Goal: Task Accomplishment & Management: Manage account settings

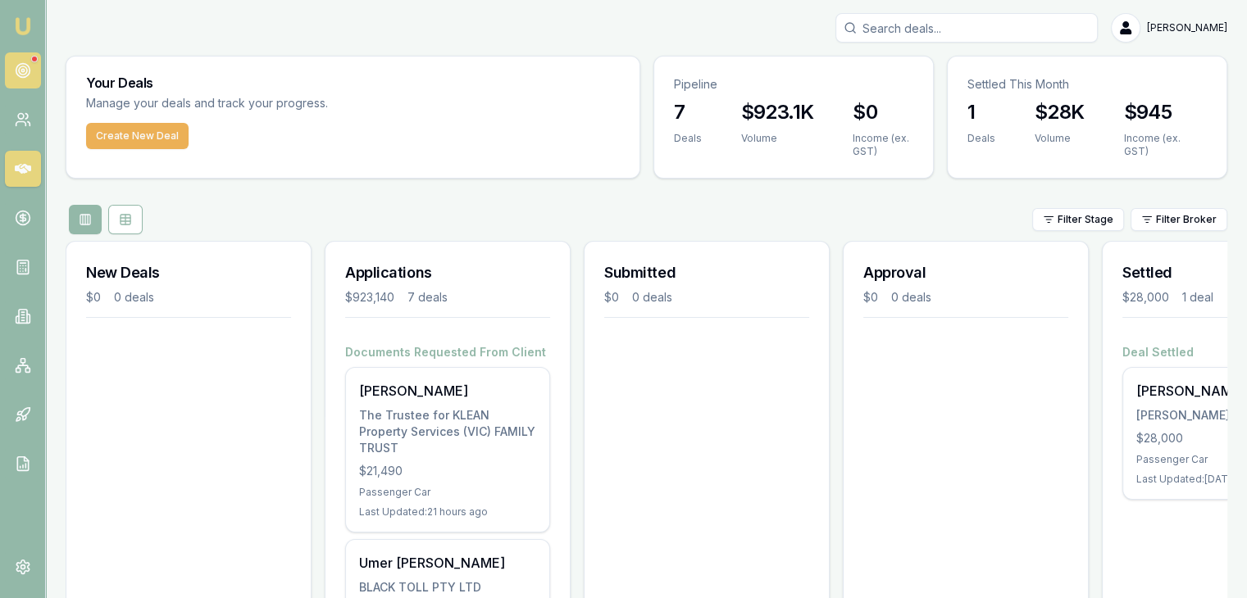
click at [23, 56] on link at bounding box center [23, 70] width 36 height 36
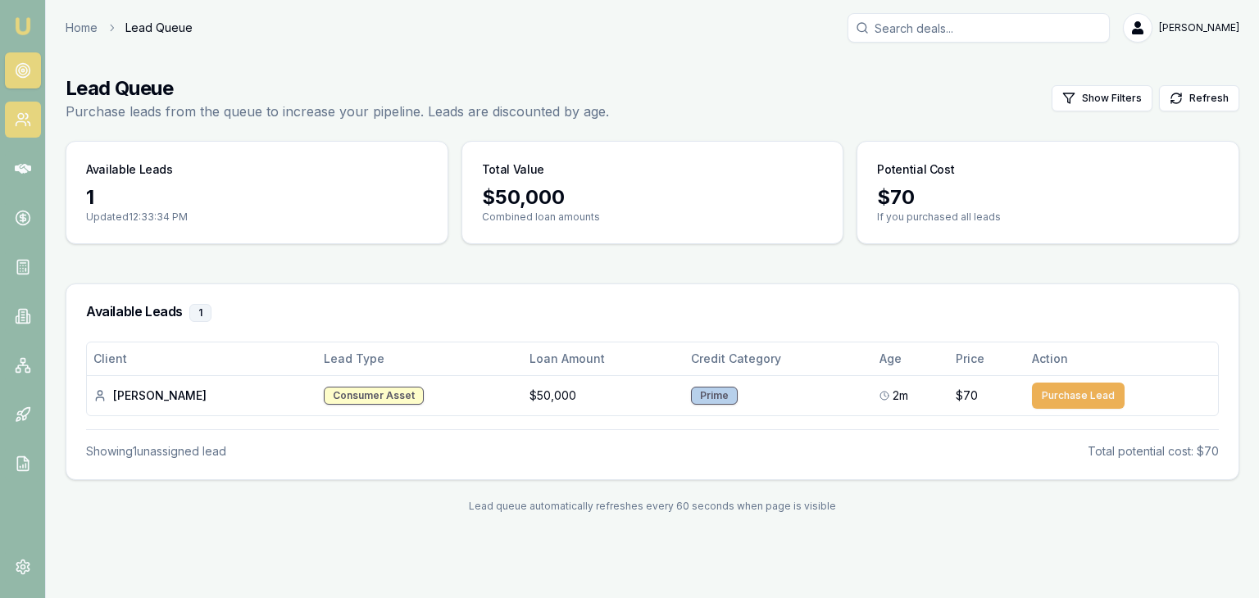
click at [25, 125] on icon at bounding box center [21, 124] width 10 height 4
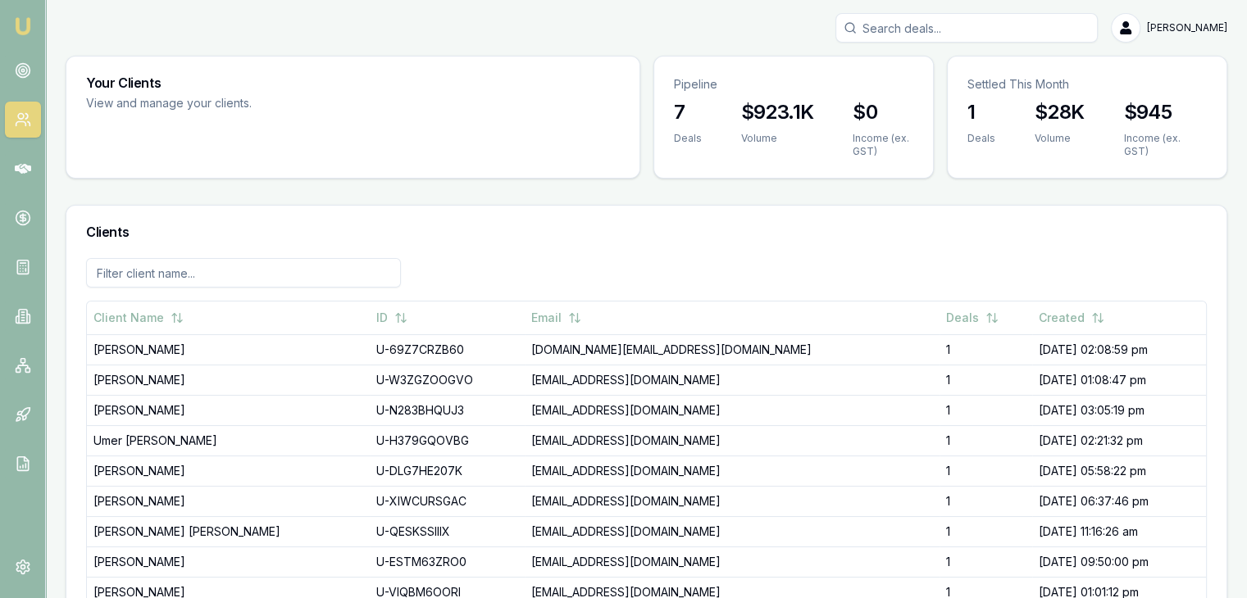
click at [19, 21] on img at bounding box center [23, 26] width 20 height 20
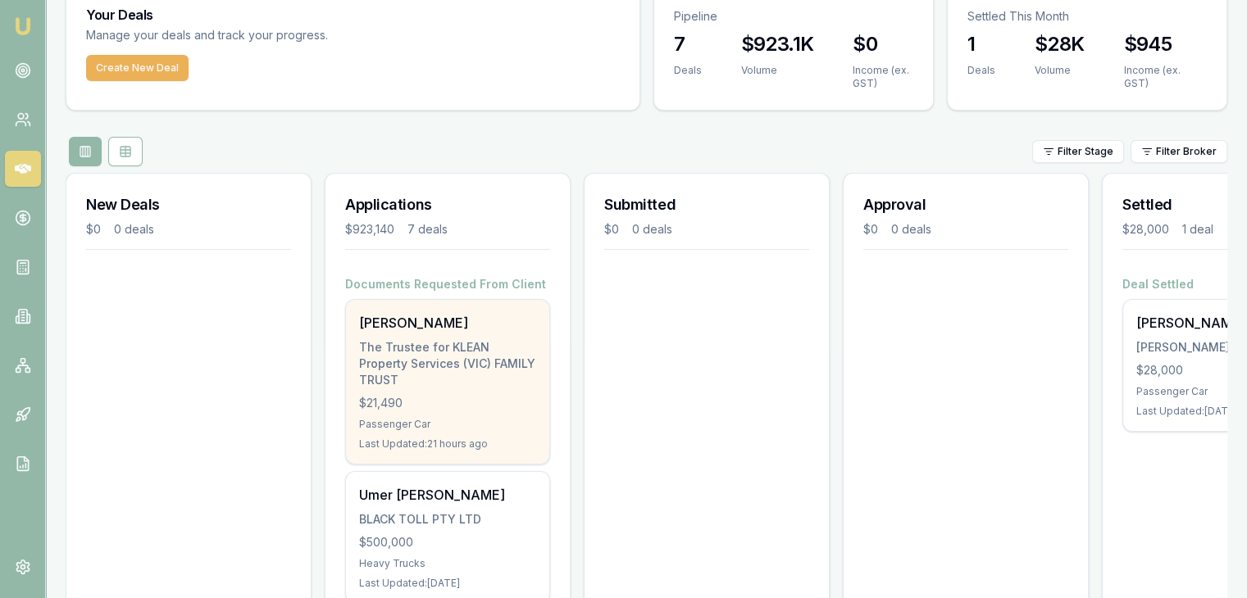
scroll to position [79, 0]
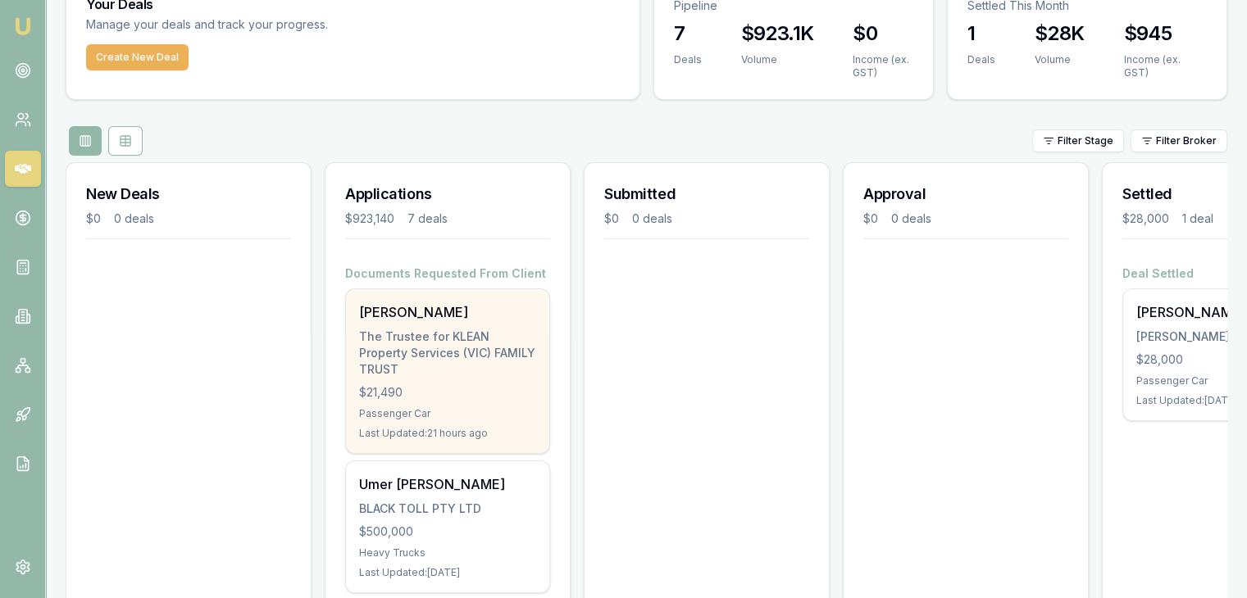
click at [484, 435] on div "Harshad Patel The Trustee for KLEAN Property Services (VIC) FAMILY TRUST $21,49…" at bounding box center [447, 372] width 205 height 166
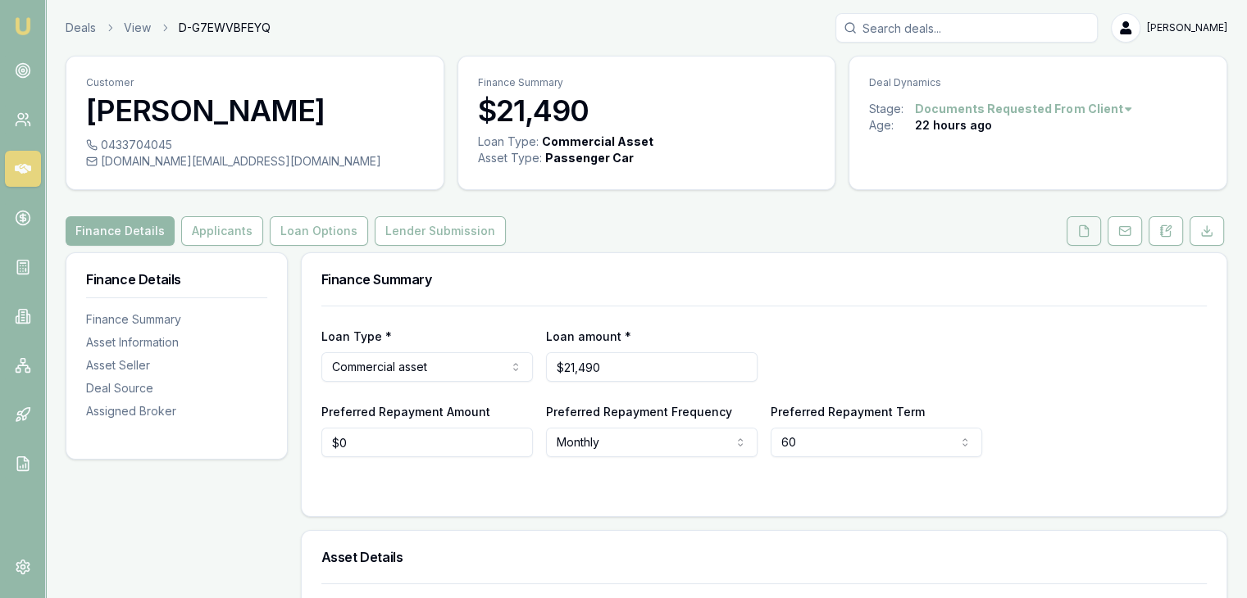
click at [1071, 235] on button at bounding box center [1083, 231] width 34 height 30
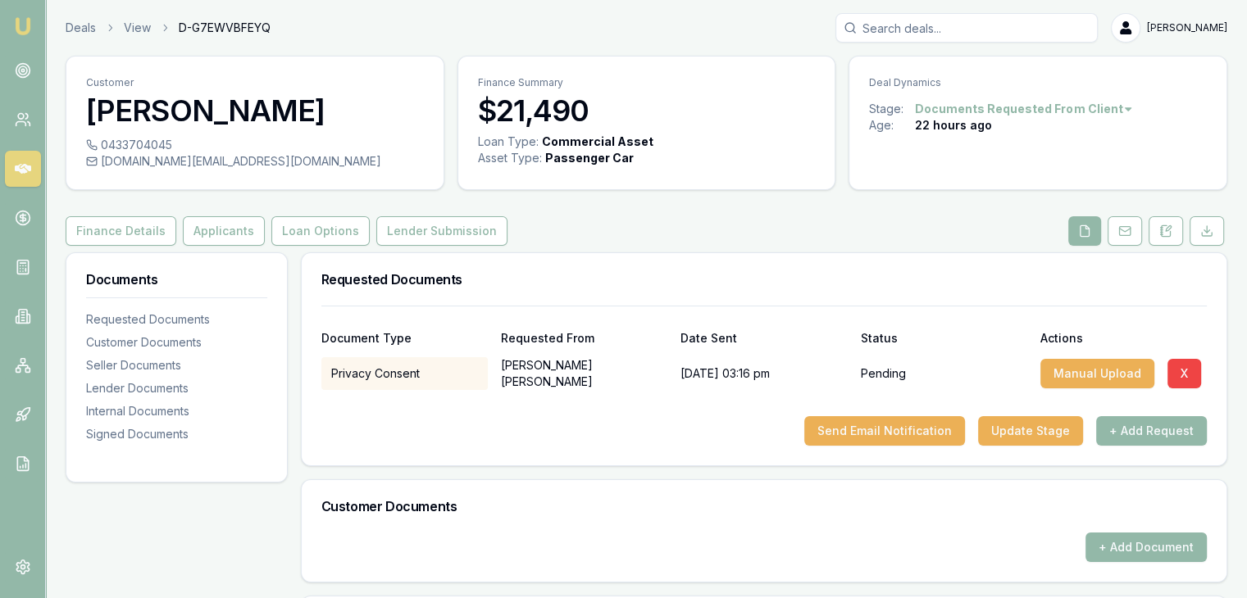
click at [695, 503] on h3 "Customer Documents" at bounding box center [763, 506] width 885 height 13
click at [32, 34] on img at bounding box center [23, 26] width 20 height 20
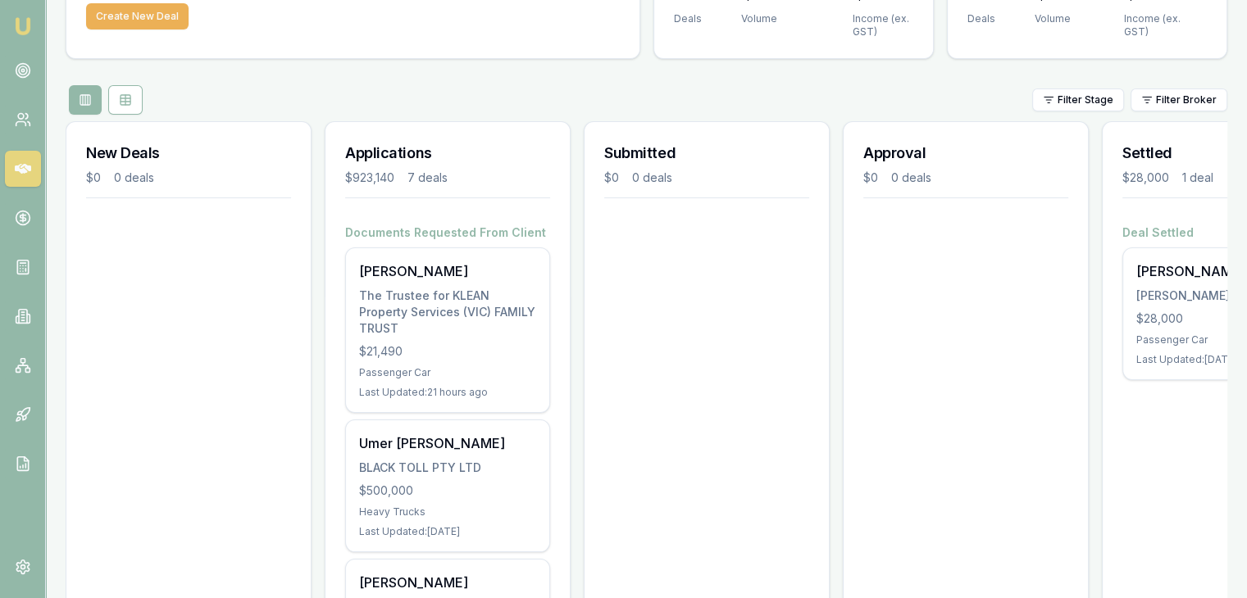
scroll to position [126, 0]
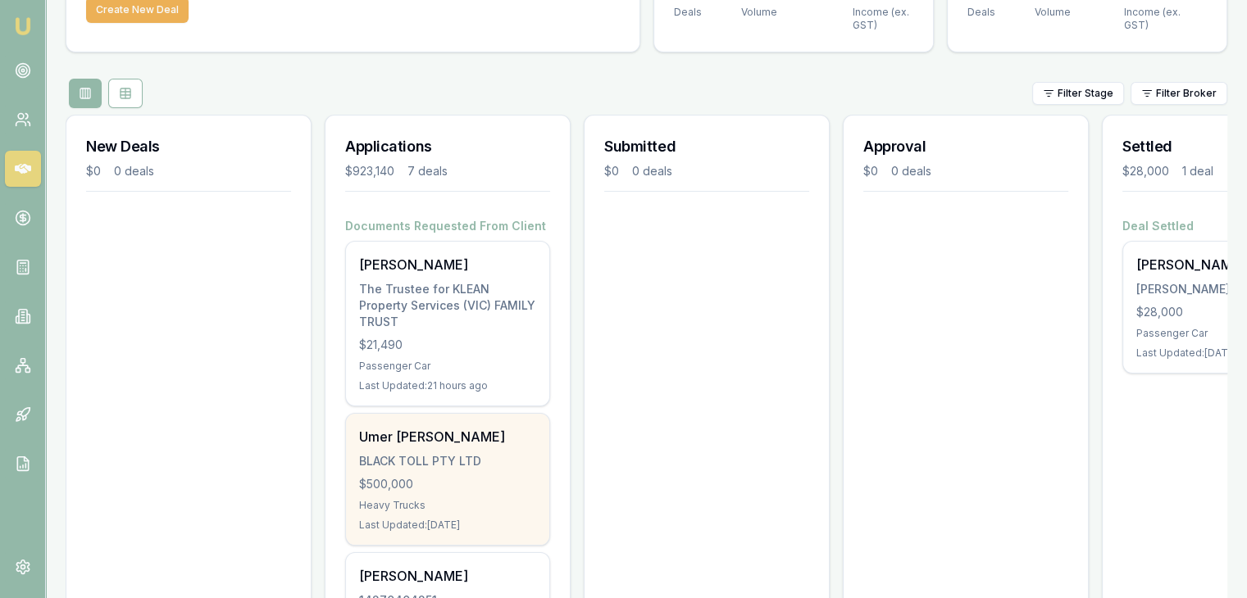
click at [449, 476] on div "$500,000" at bounding box center [447, 484] width 177 height 16
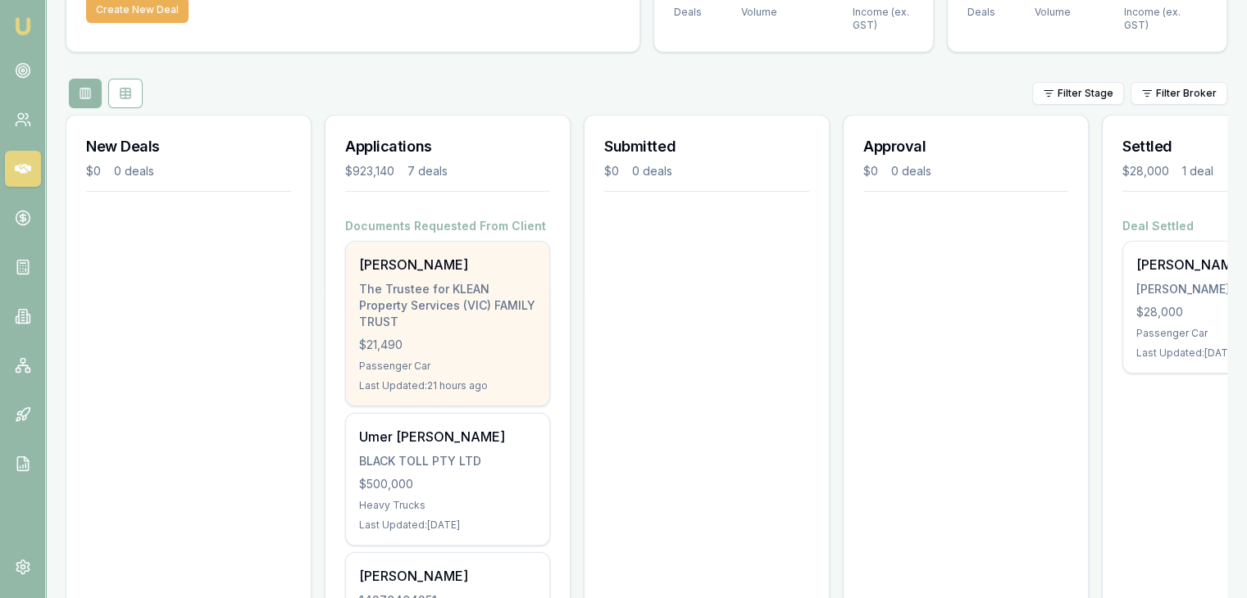
click at [409, 337] on div "$21,490" at bounding box center [447, 345] width 177 height 16
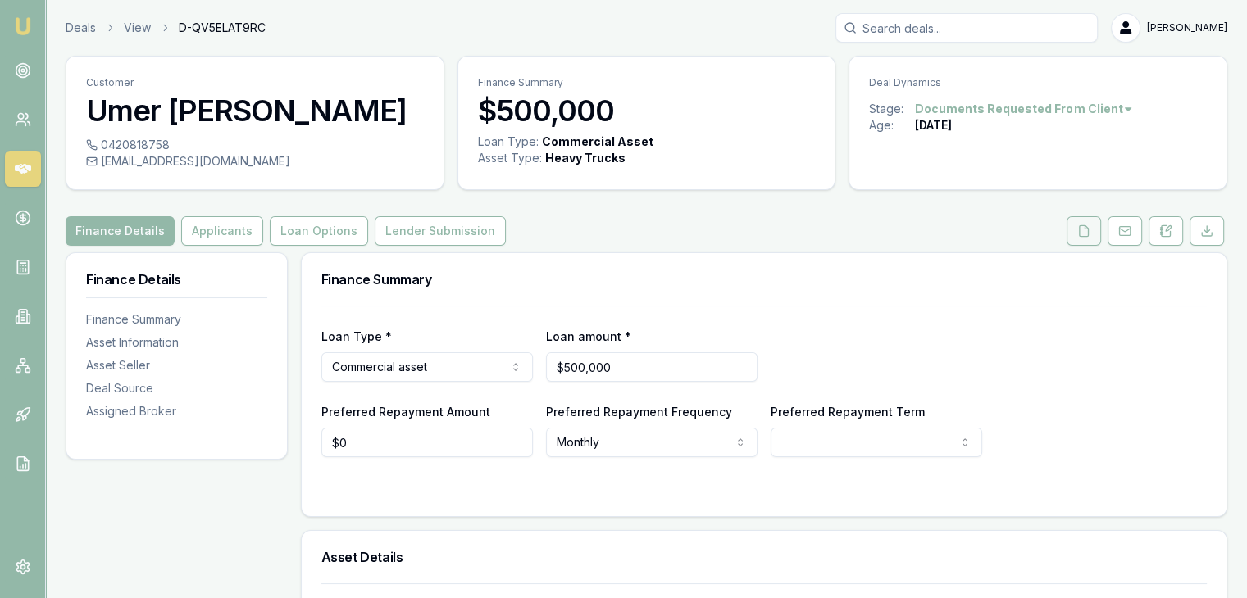
click at [1079, 243] on button at bounding box center [1083, 231] width 34 height 30
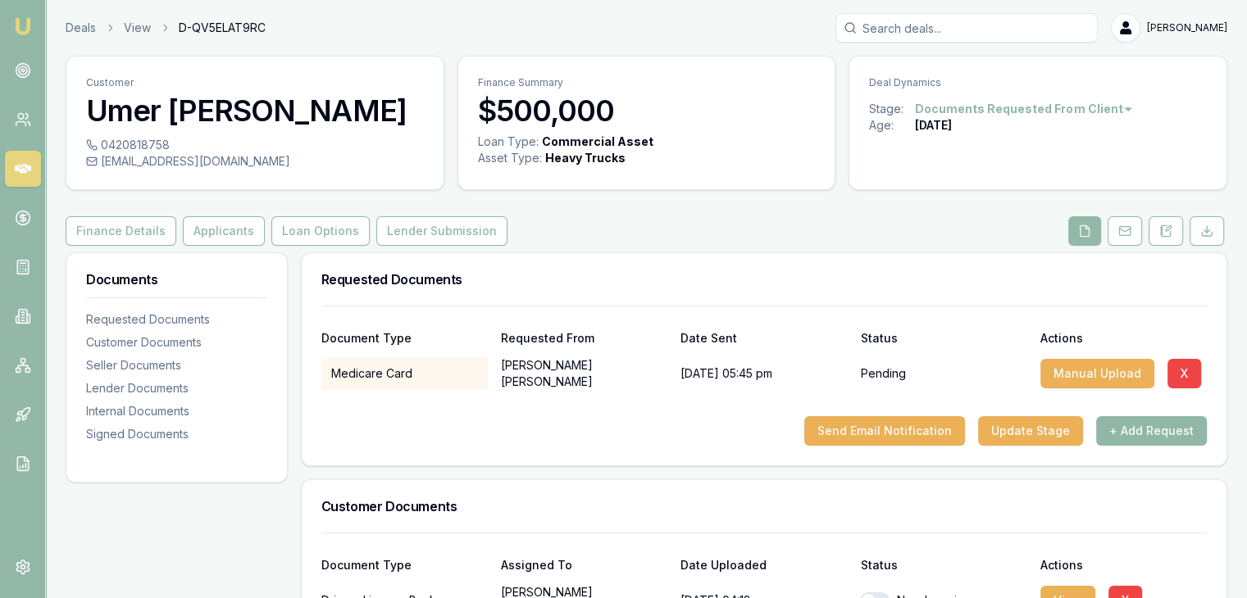
click at [1112, 423] on button "+ Add Request" at bounding box center [1151, 431] width 111 height 30
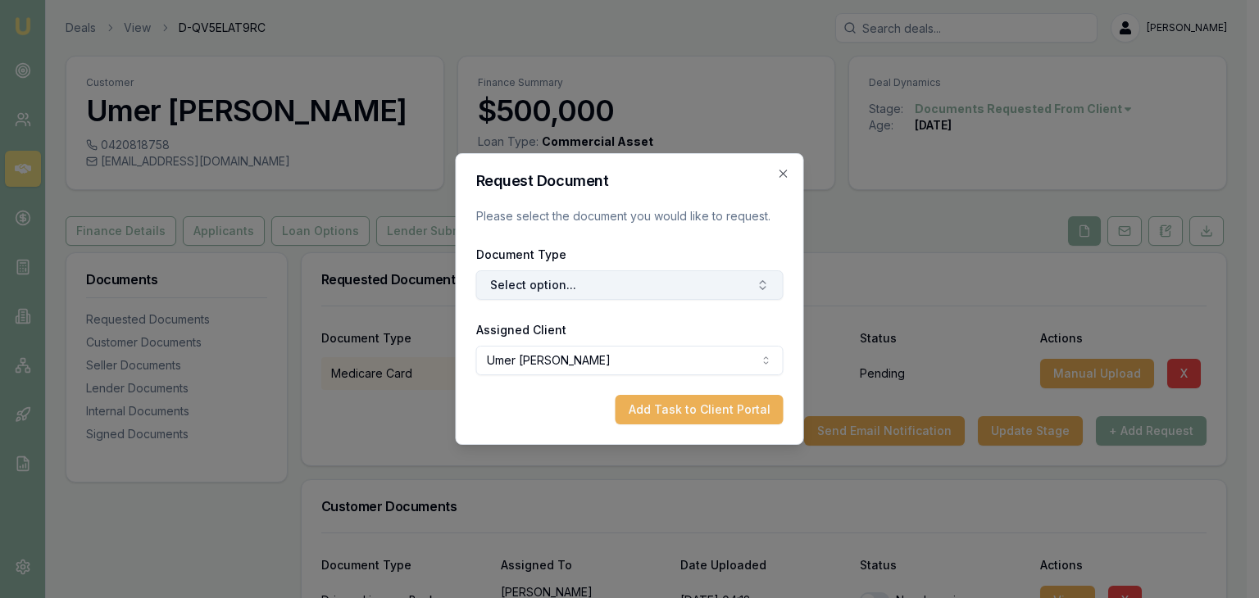
click at [684, 288] on button "Select option..." at bounding box center [629, 285] width 307 height 30
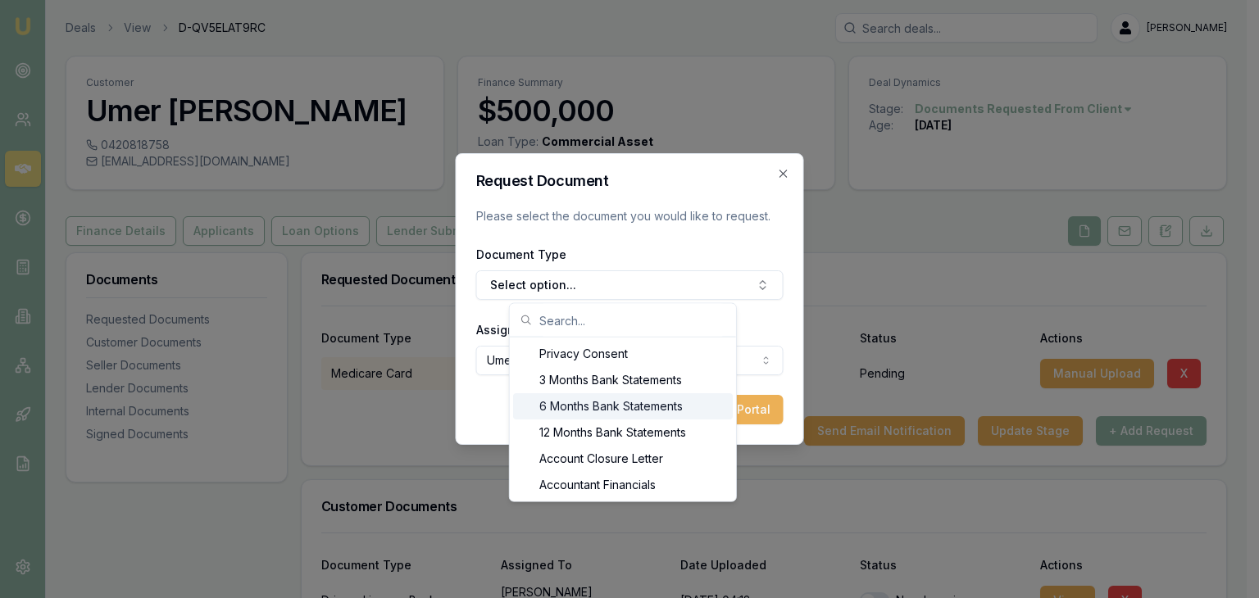
click at [615, 405] on div "6 Months Bank Statements" at bounding box center [623, 406] width 220 height 26
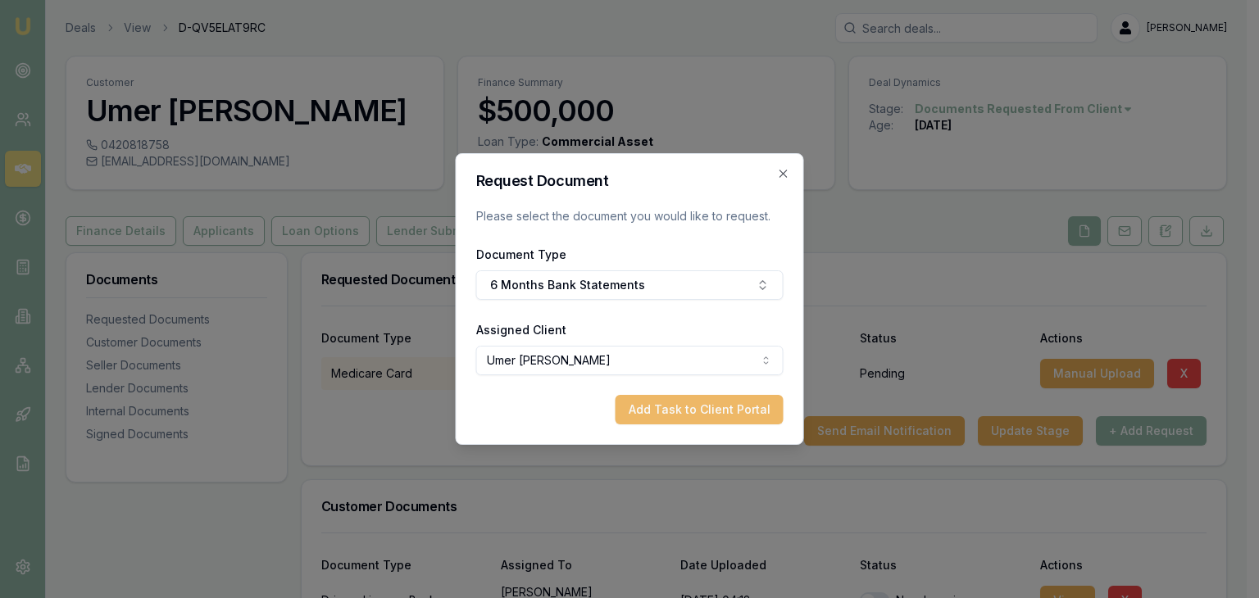
click at [659, 412] on button "Add Task to Client Portal" at bounding box center [700, 410] width 168 height 30
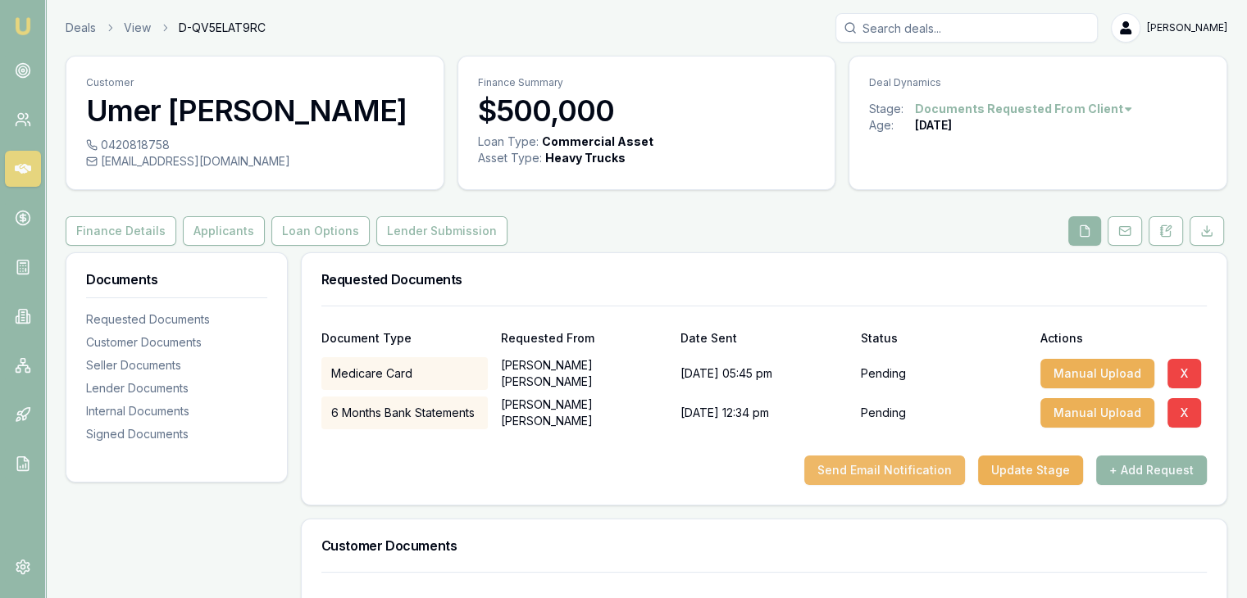
click at [848, 483] on button "Send Email Notification" at bounding box center [884, 471] width 161 height 30
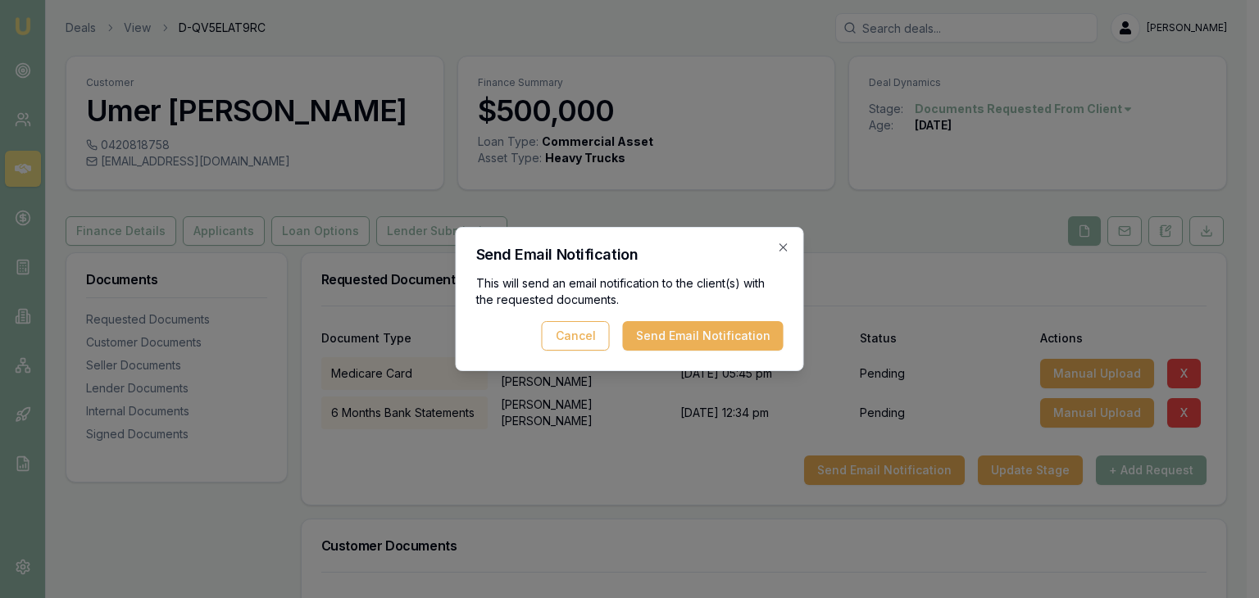
click at [715, 315] on div "This will send an email notification to the client(s) with the requested docume…" at bounding box center [629, 312] width 307 height 75
click at [719, 333] on button "Send Email Notification" at bounding box center [703, 336] width 161 height 30
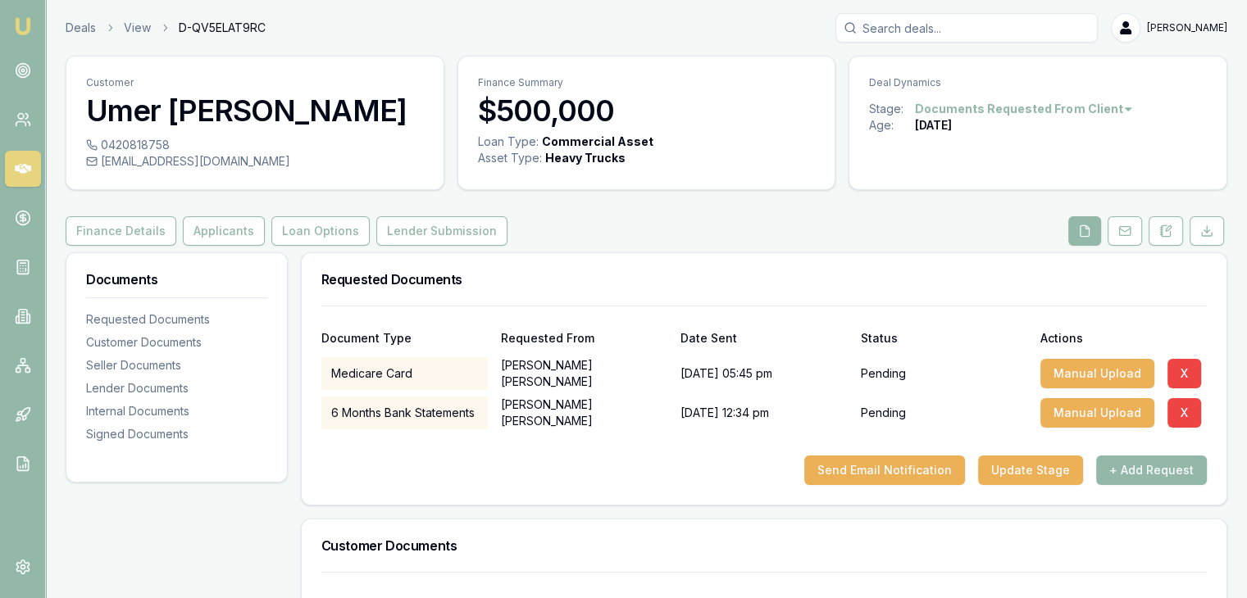
click at [23, 28] on img at bounding box center [23, 26] width 20 height 20
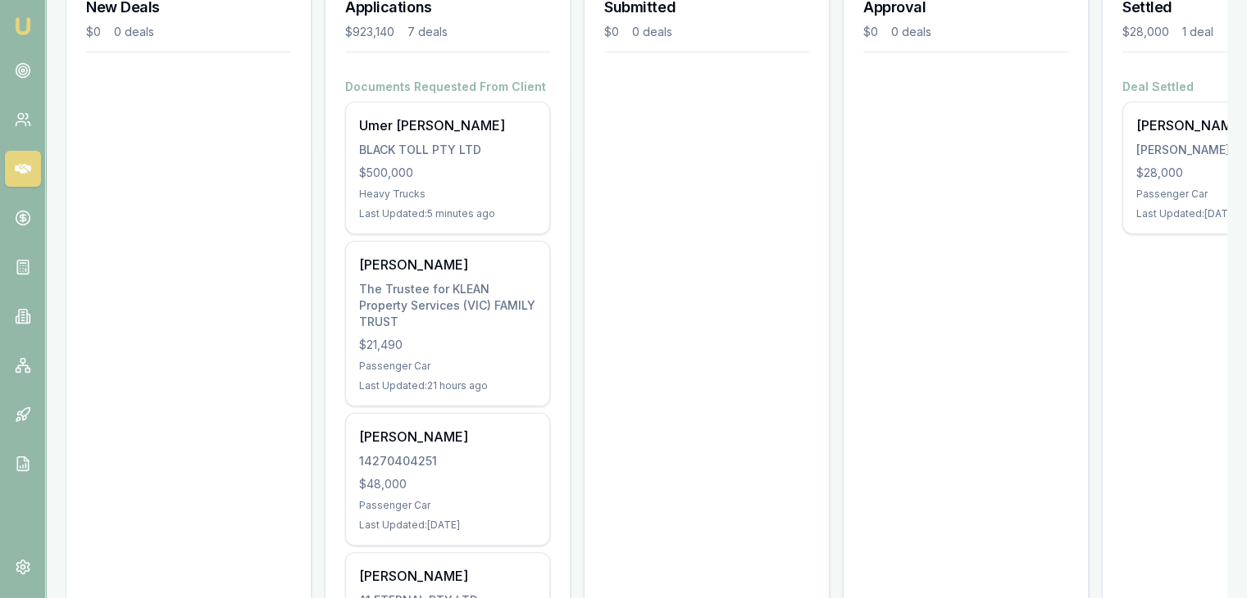
scroll to position [269, 0]
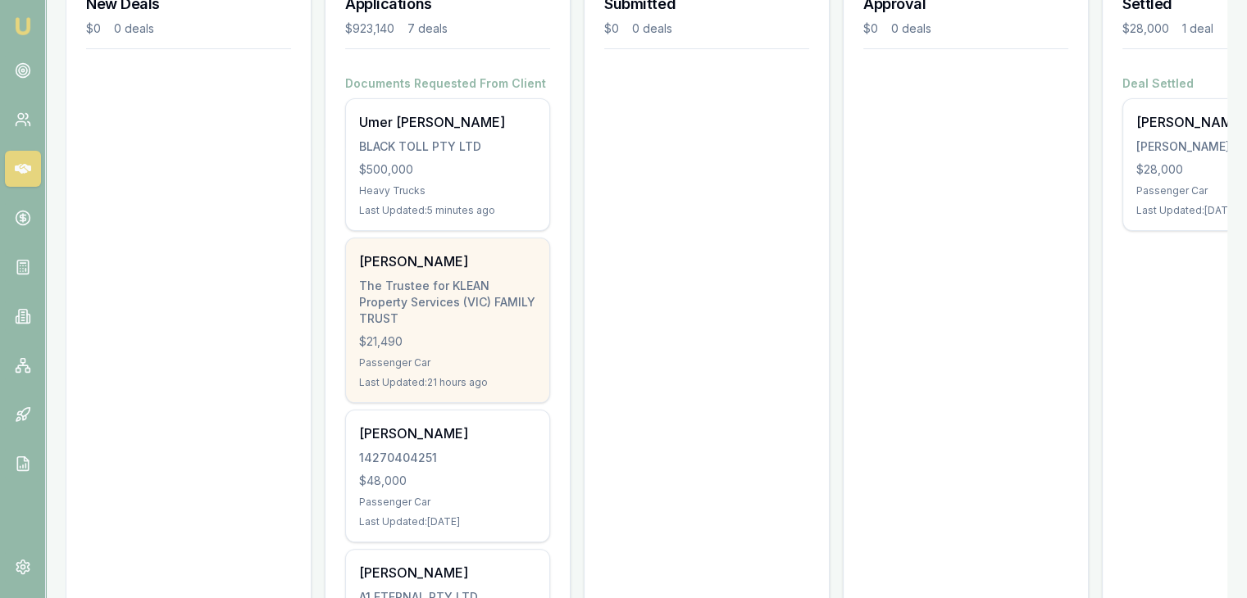
click at [454, 309] on div "Harshad Patel The Trustee for KLEAN Property Services (VIC) FAMILY TRUST $21,49…" at bounding box center [447, 321] width 203 height 164
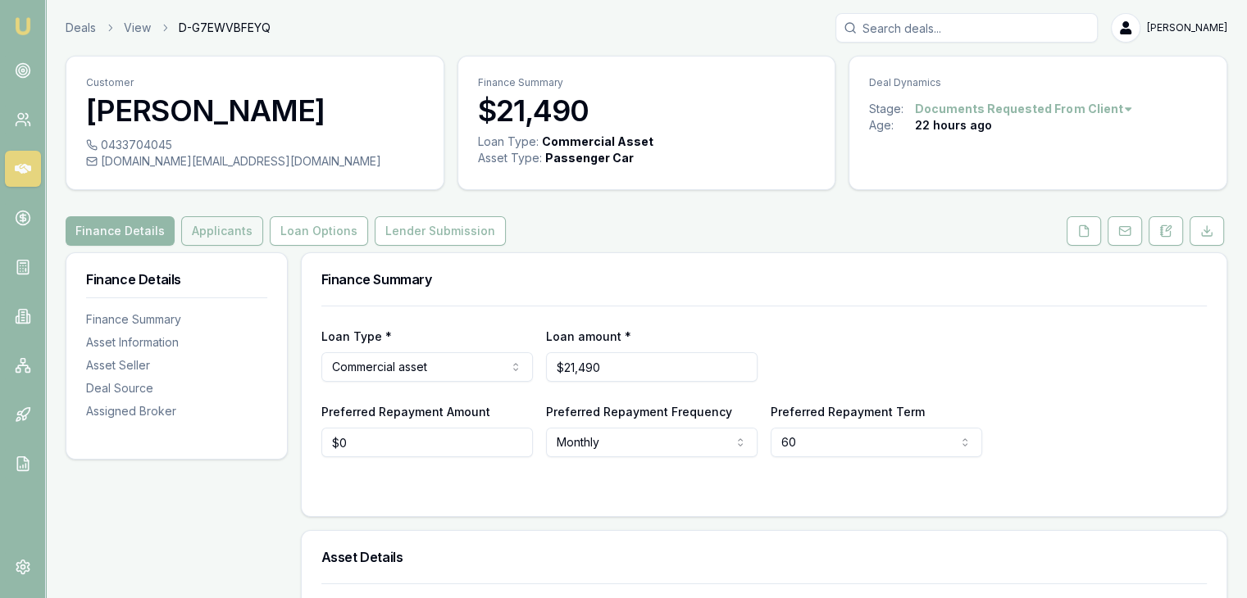
click at [212, 237] on button "Applicants" at bounding box center [222, 231] width 82 height 30
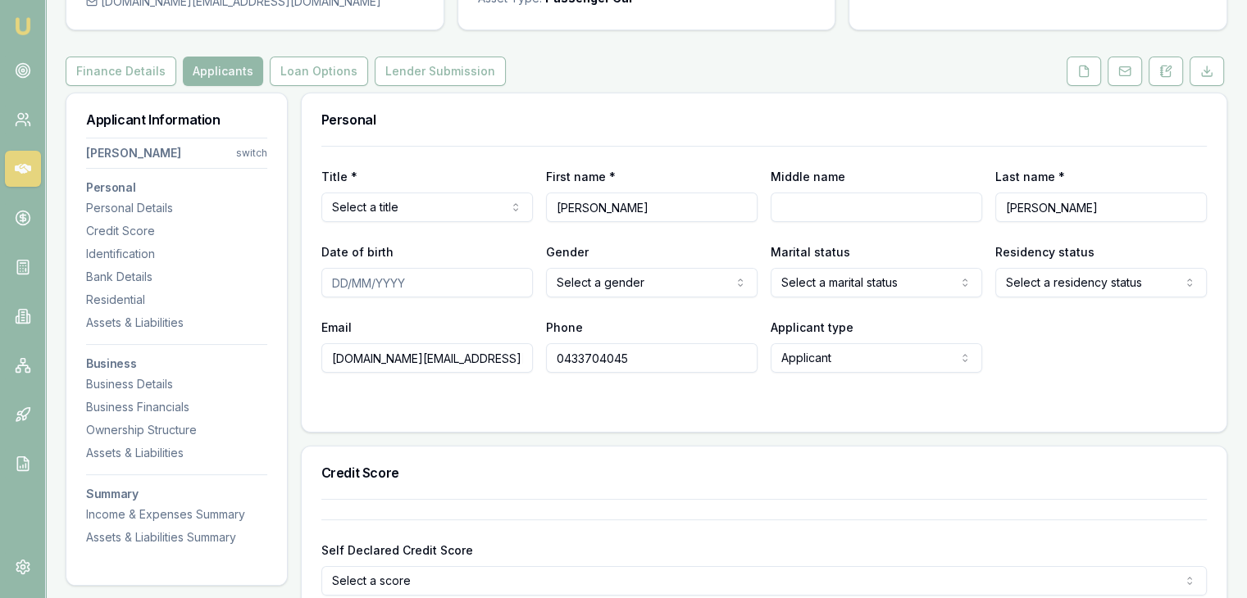
scroll to position [161, 0]
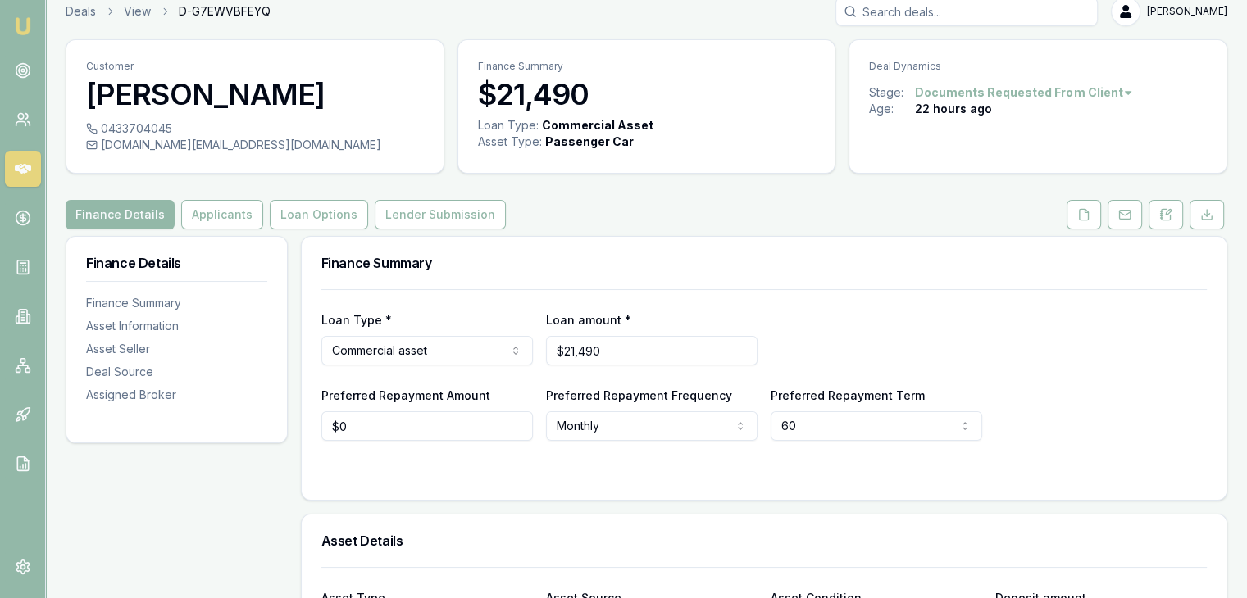
scroll to position [15, 0]
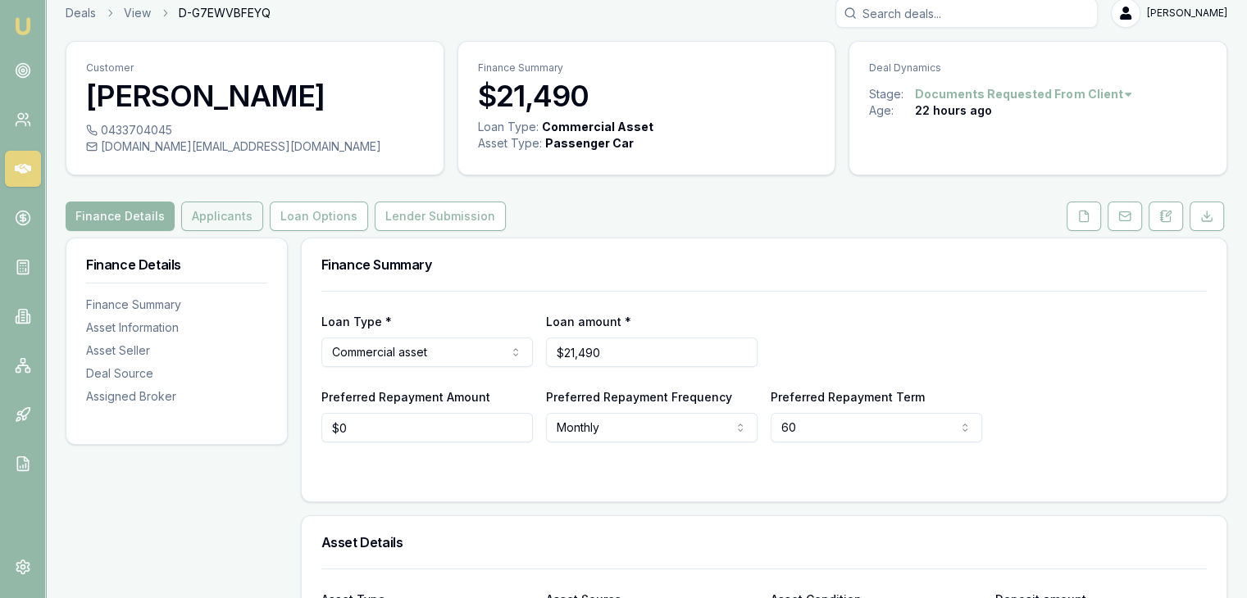
click at [225, 222] on button "Applicants" at bounding box center [222, 217] width 82 height 30
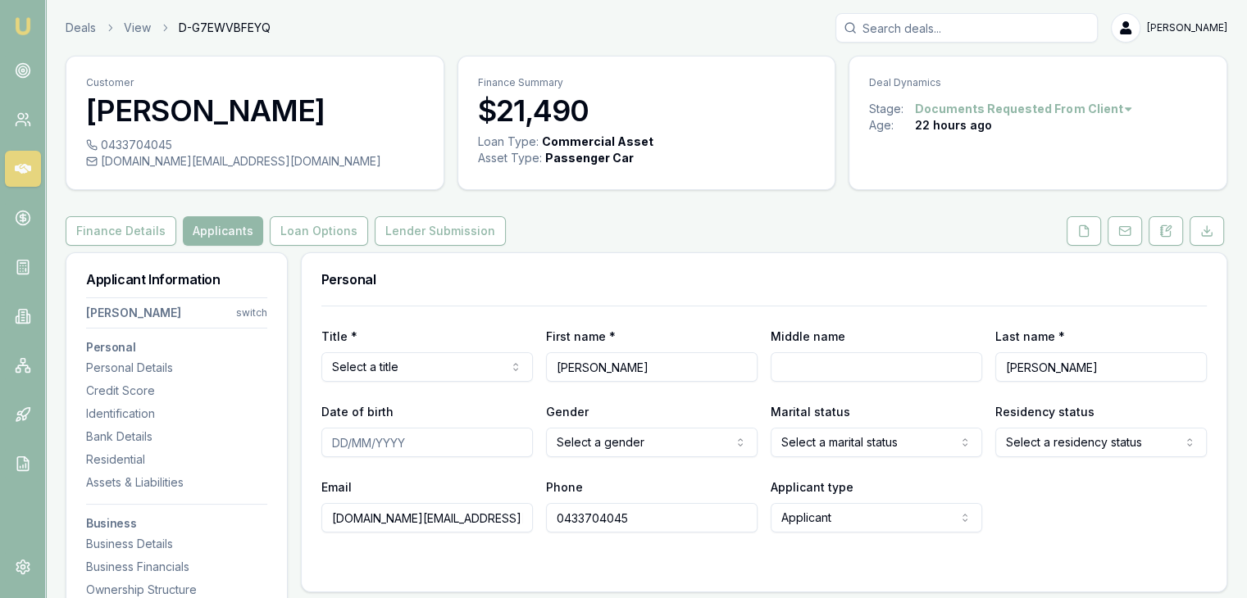
click at [29, 35] on img at bounding box center [23, 26] width 20 height 20
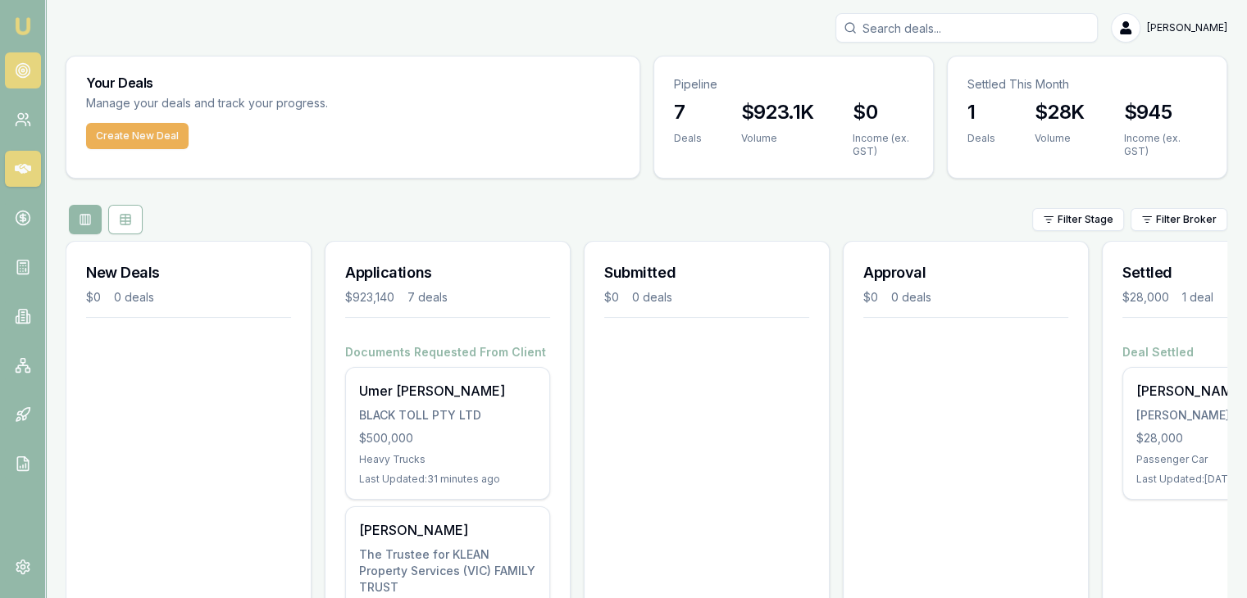
click at [22, 66] on circle at bounding box center [23, 70] width 8 height 8
